Goal: Task Accomplishment & Management: Complete application form

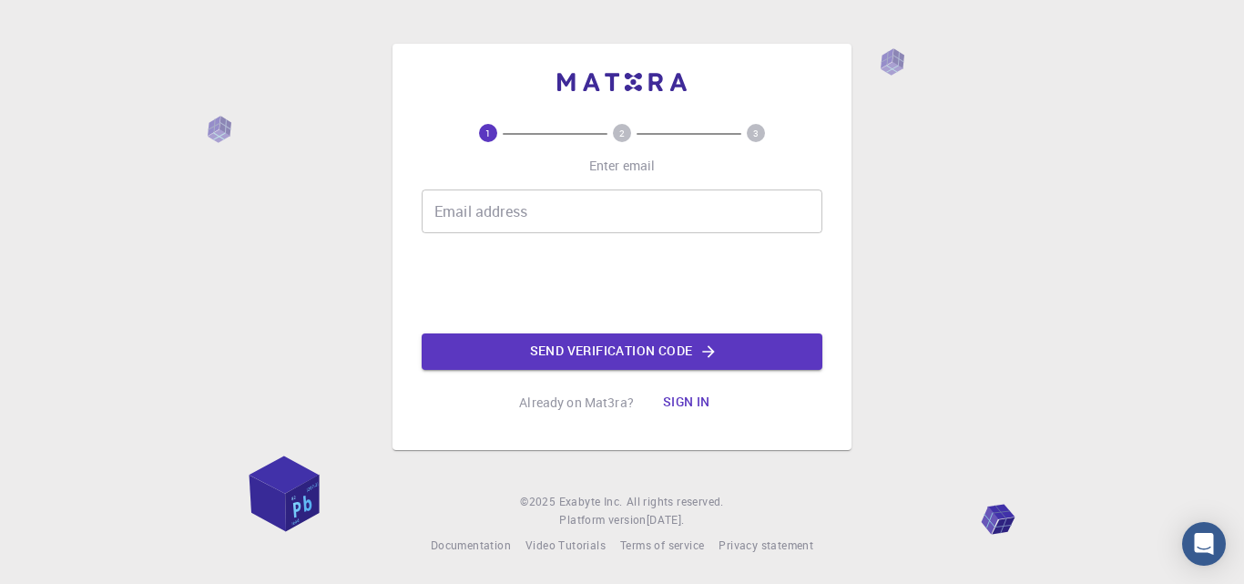
click at [610, 210] on input "Email address" at bounding box center [622, 211] width 401 height 44
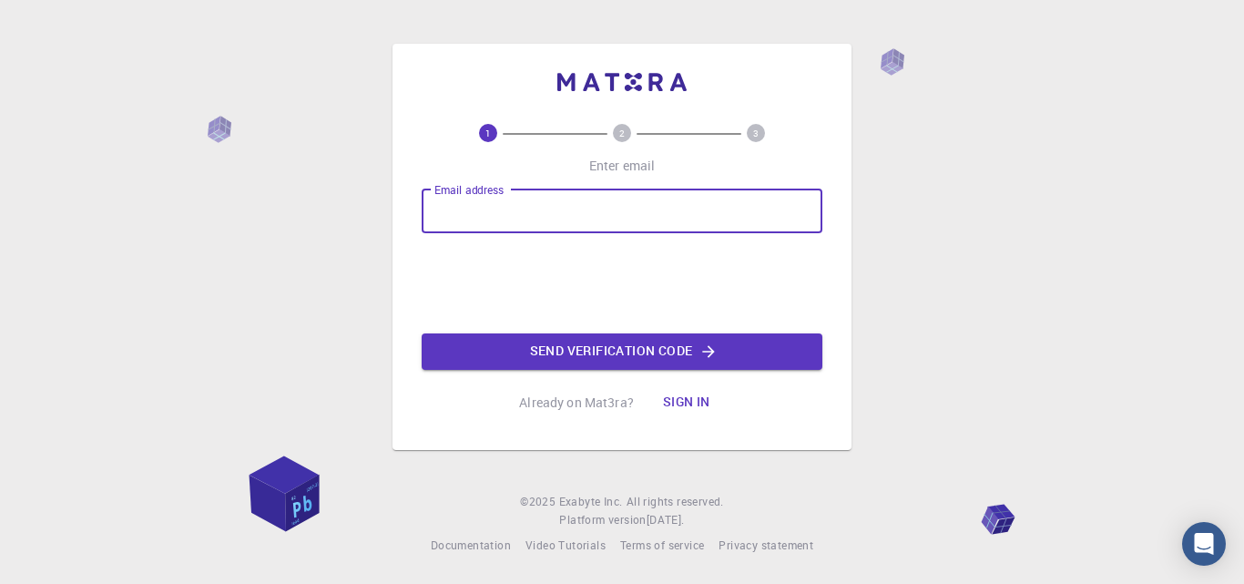
type input "[EMAIL_ADDRESS][DOMAIN_NAME]"
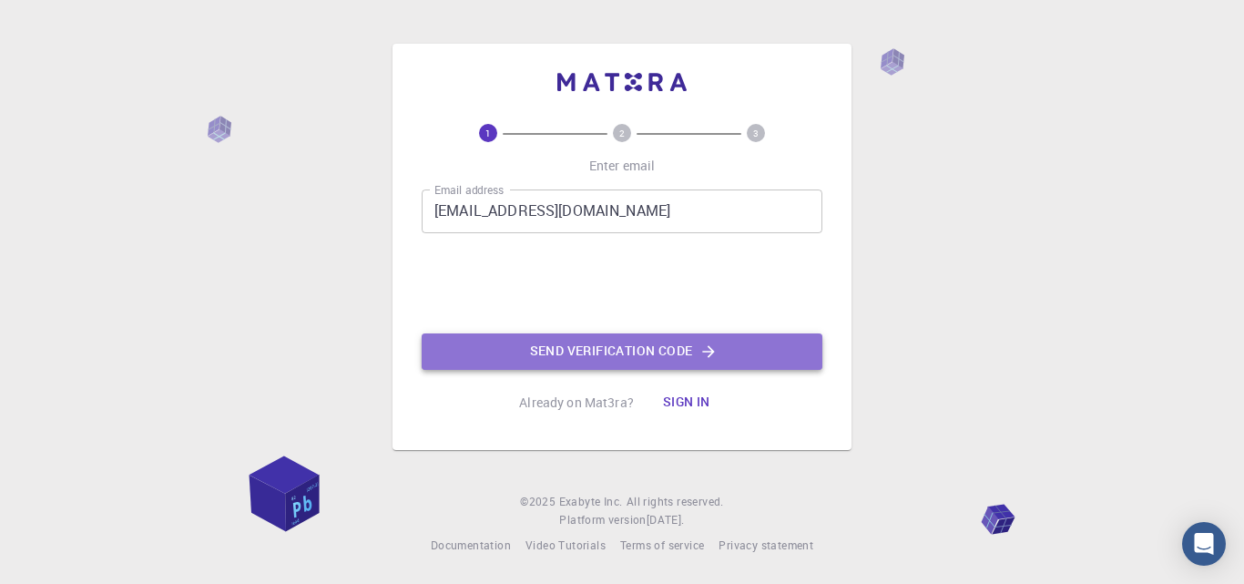
click at [658, 359] on button "Send verification code" at bounding box center [622, 351] width 401 height 36
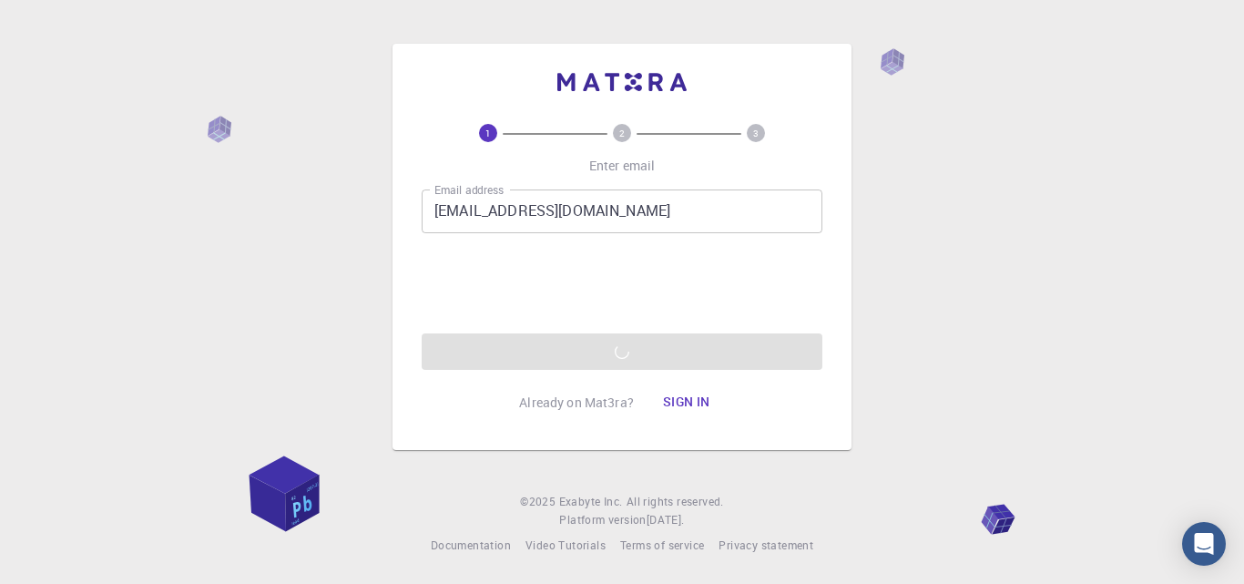
click at [607, 134] on span at bounding box center [555, 134] width 105 height 2
click at [624, 134] on text "2" at bounding box center [621, 133] width 5 height 13
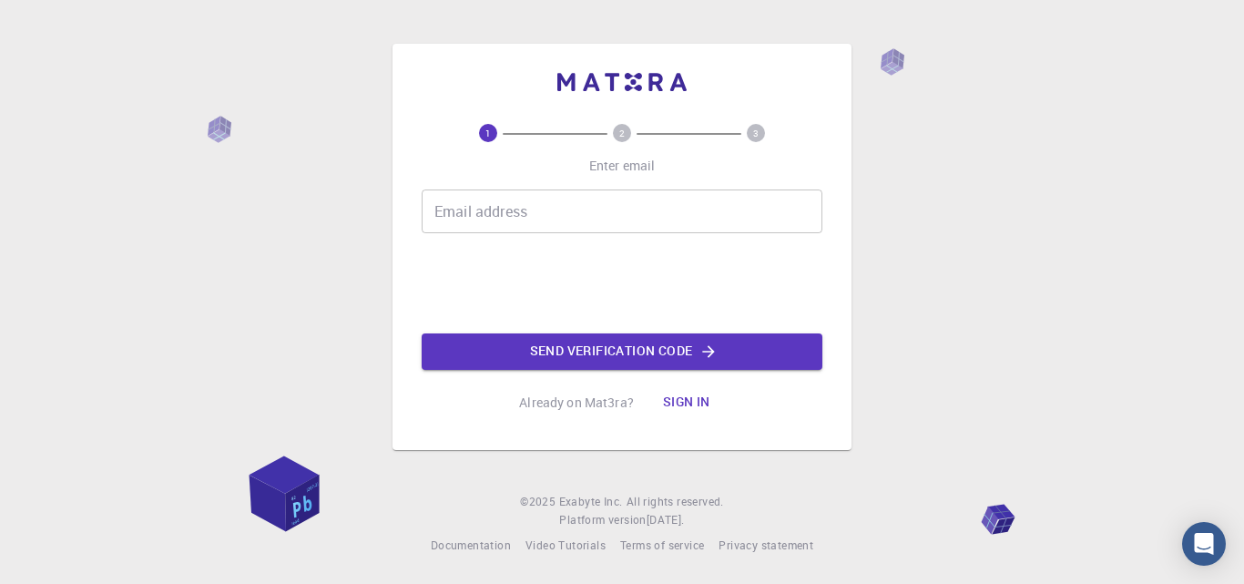
click at [627, 130] on circle at bounding box center [622, 133] width 18 height 18
drag, startPoint x: 534, startPoint y: 183, endPoint x: 532, endPoint y: 192, distance: 9.3
click at [534, 186] on div "1 2 3 Enter email Email address Email address Send verification code Already on…" at bounding box center [622, 272] width 401 height 297
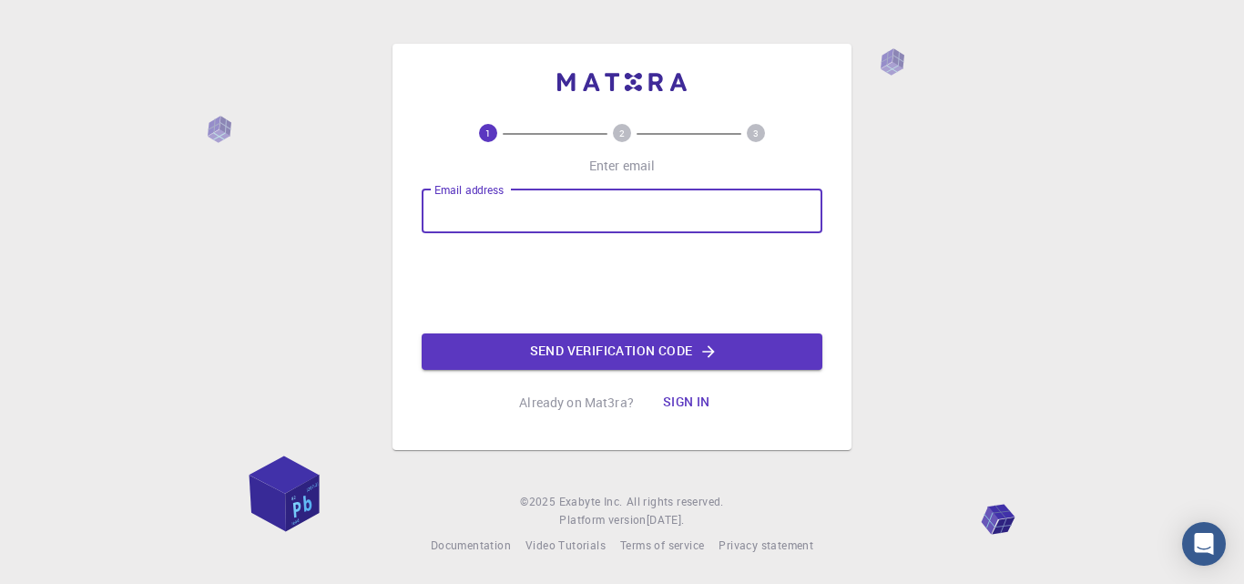
click at [531, 209] on input "Email address" at bounding box center [622, 211] width 401 height 44
type input "[EMAIL_ADDRESS][DOMAIN_NAME]"
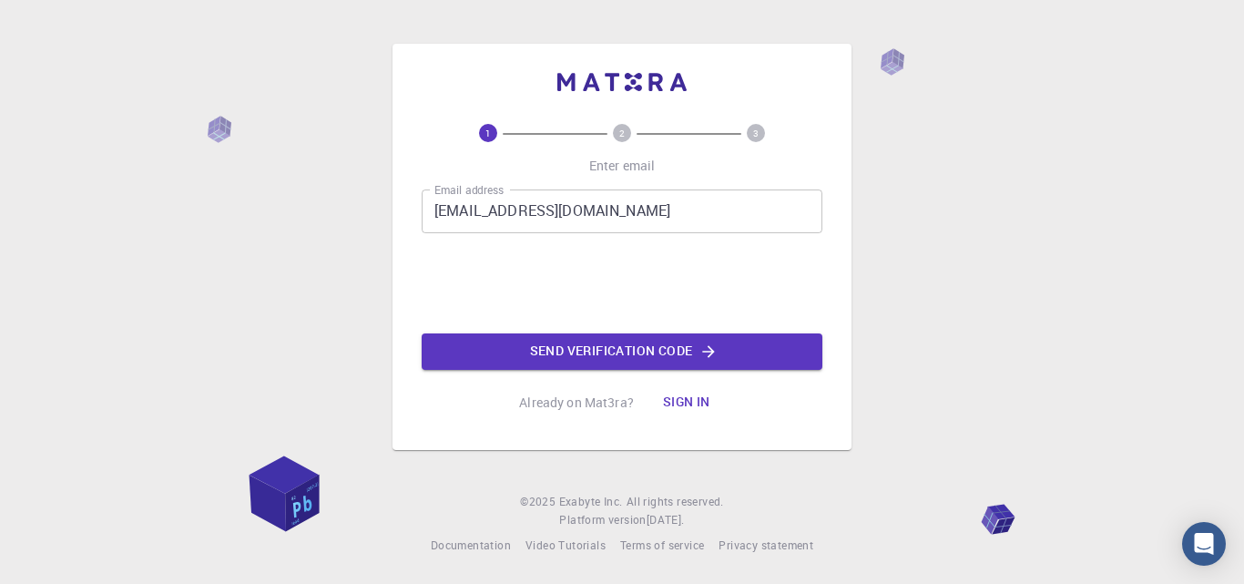
click at [702, 352] on icon "button" at bounding box center [708, 351] width 18 height 18
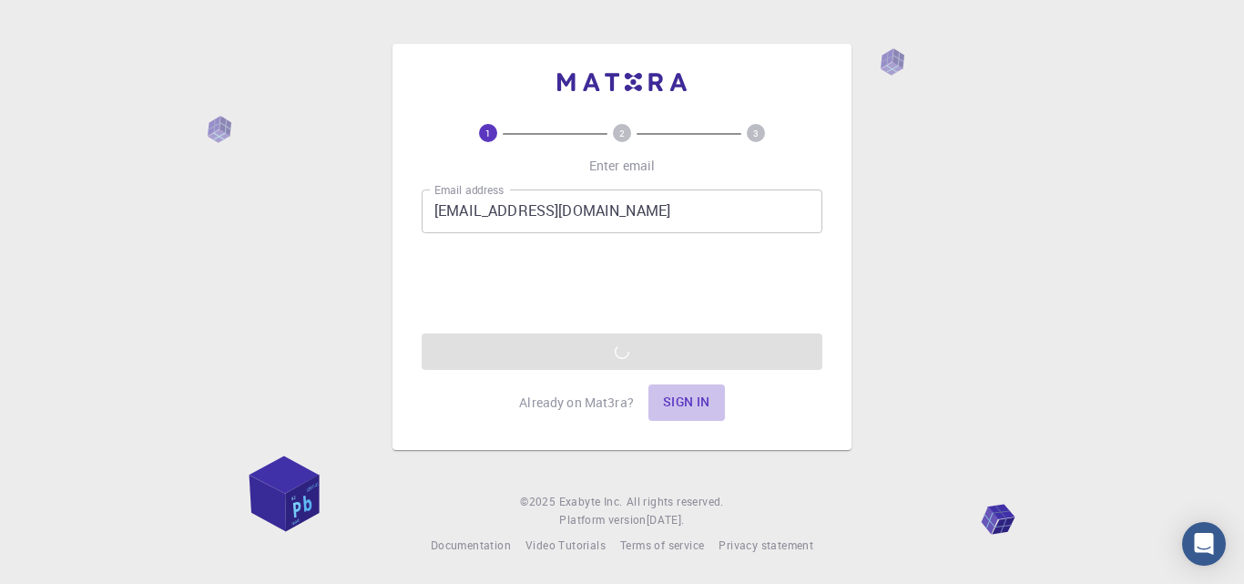
click at [671, 394] on button "Sign in" at bounding box center [686, 402] width 77 height 36
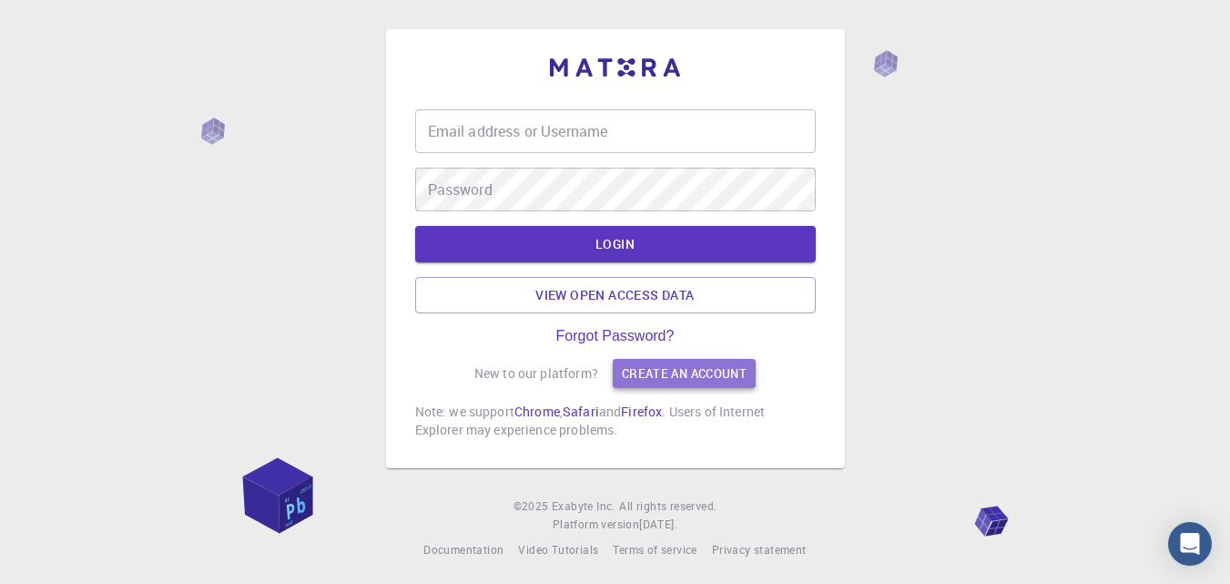
click at [641, 379] on link "Create an account" at bounding box center [684, 373] width 143 height 29
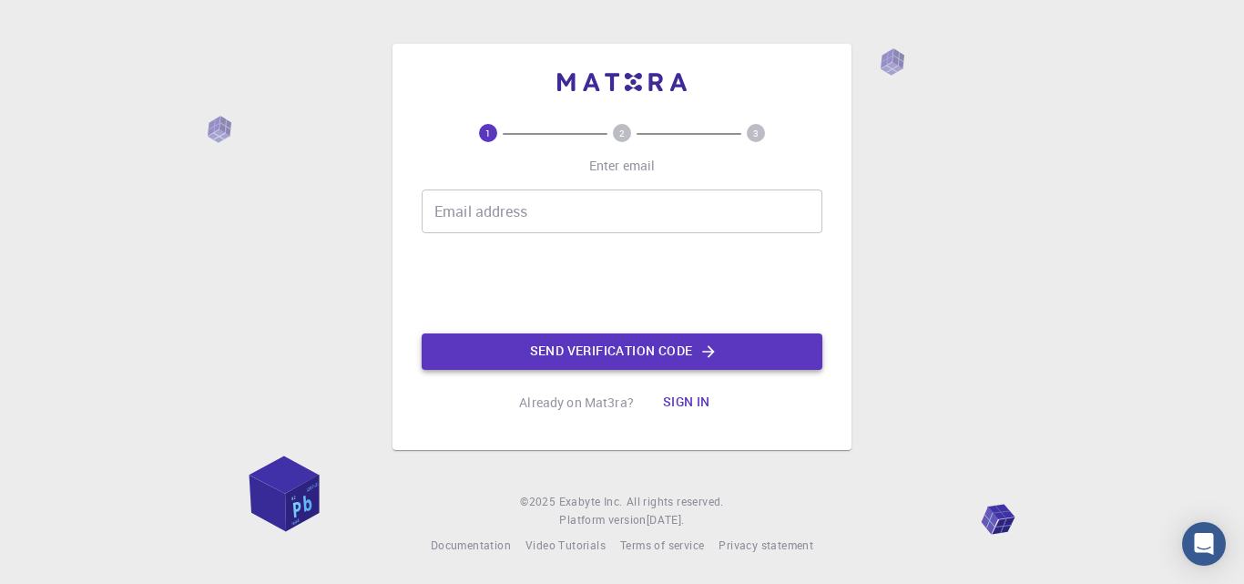
click at [660, 358] on button "Send verification code" at bounding box center [622, 351] width 401 height 36
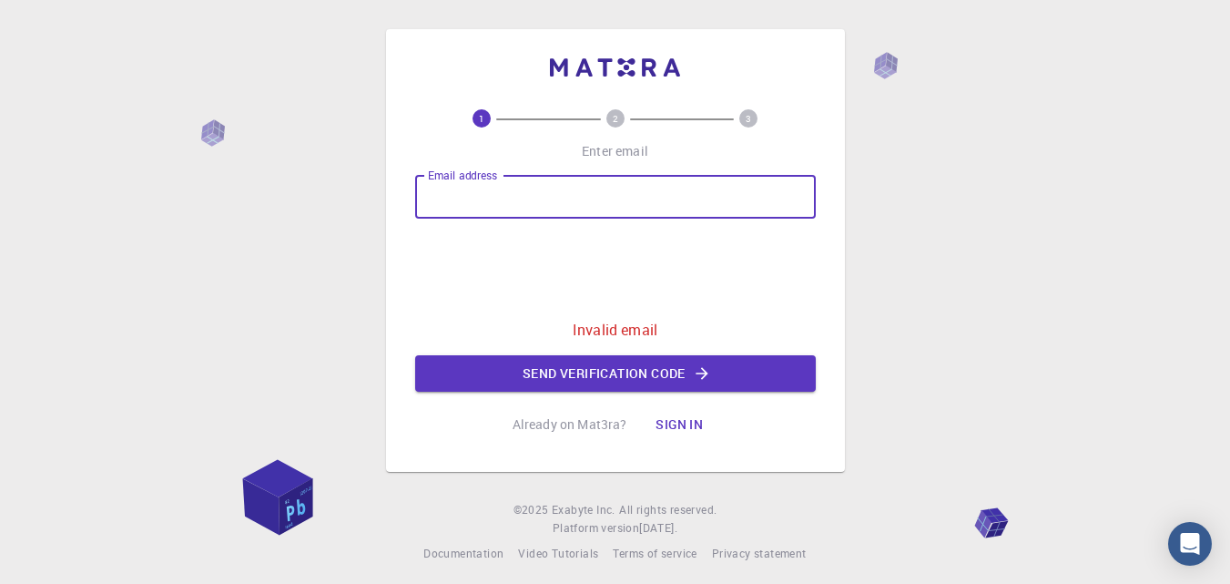
click at [575, 190] on input "Email address" at bounding box center [615, 197] width 401 height 44
type input "[EMAIL_ADDRESS][DOMAIN_NAME]"
click at [603, 369] on button "Send verification code" at bounding box center [615, 373] width 401 height 36
